Goal: Transaction & Acquisition: Purchase product/service

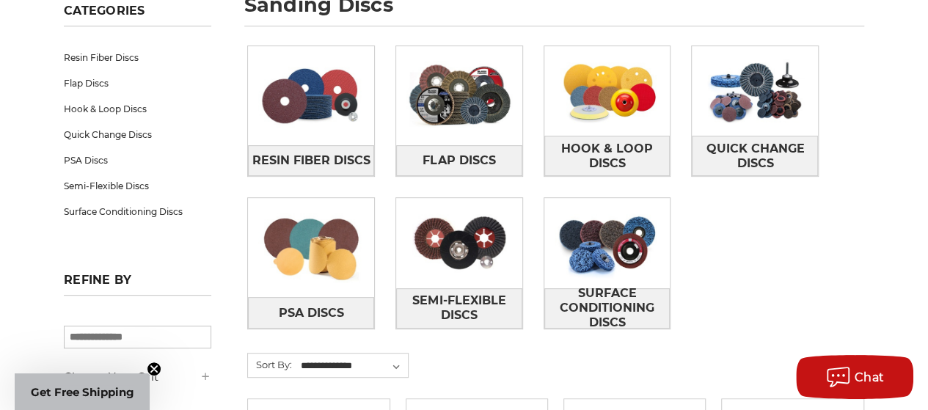
scroll to position [220, 0]
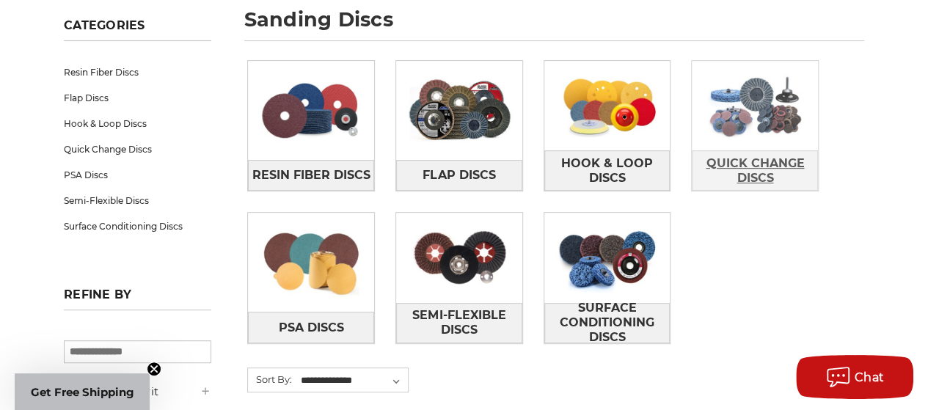
click at [779, 165] on span "Quick Change Discs" at bounding box center [754, 171] width 125 height 40
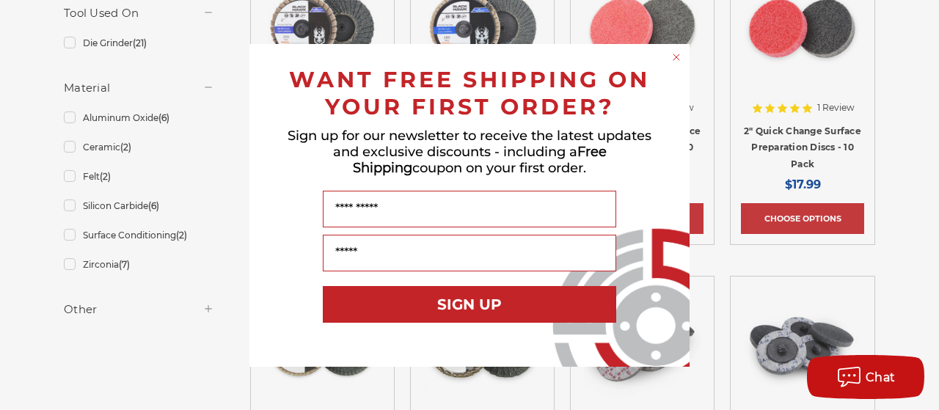
click at [672, 65] on div "WANT FREE SHIPPING ON YOUR FIRST ORDER?" at bounding box center [469, 90] width 411 height 62
click at [686, 56] on form "WANT FREE SHIPPING ON YOUR FIRST ORDER? Sign up for our newsletter to receive t…" at bounding box center [469, 205] width 440 height 323
drag, startPoint x: 670, startPoint y: 59, endPoint x: 678, endPoint y: 64, distance: 9.0
click at [672, 61] on circle "Close dialog" at bounding box center [677, 57] width 14 height 14
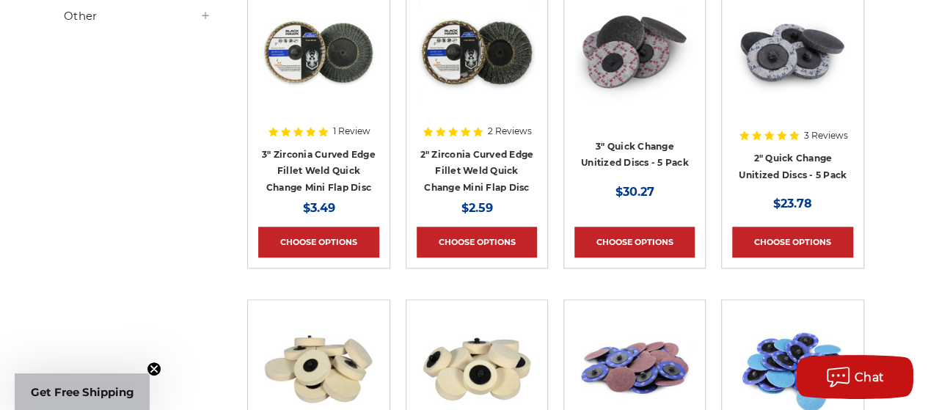
scroll to position [953, 0]
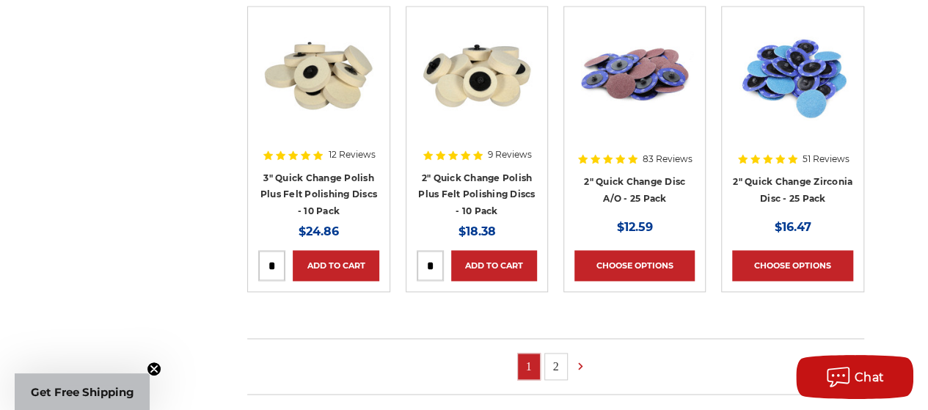
click at [797, 84] on img at bounding box center [792, 75] width 117 height 117
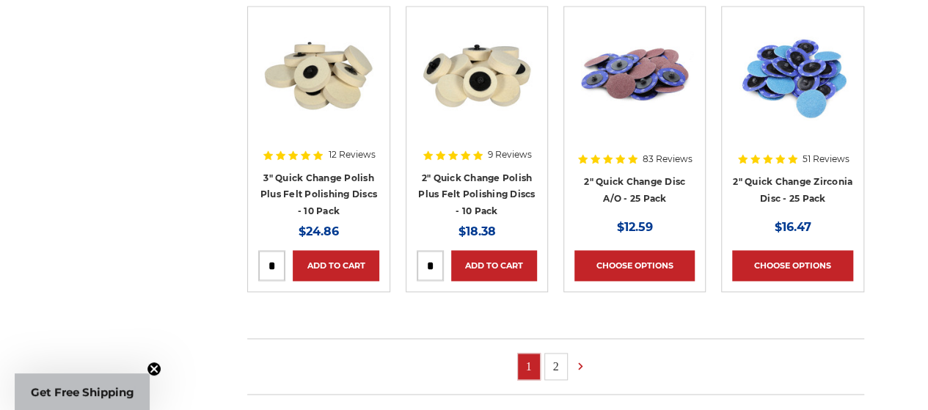
click at [563, 356] on link "2" at bounding box center [556, 367] width 22 height 26
